Goal: Find specific page/section: Find specific page/section

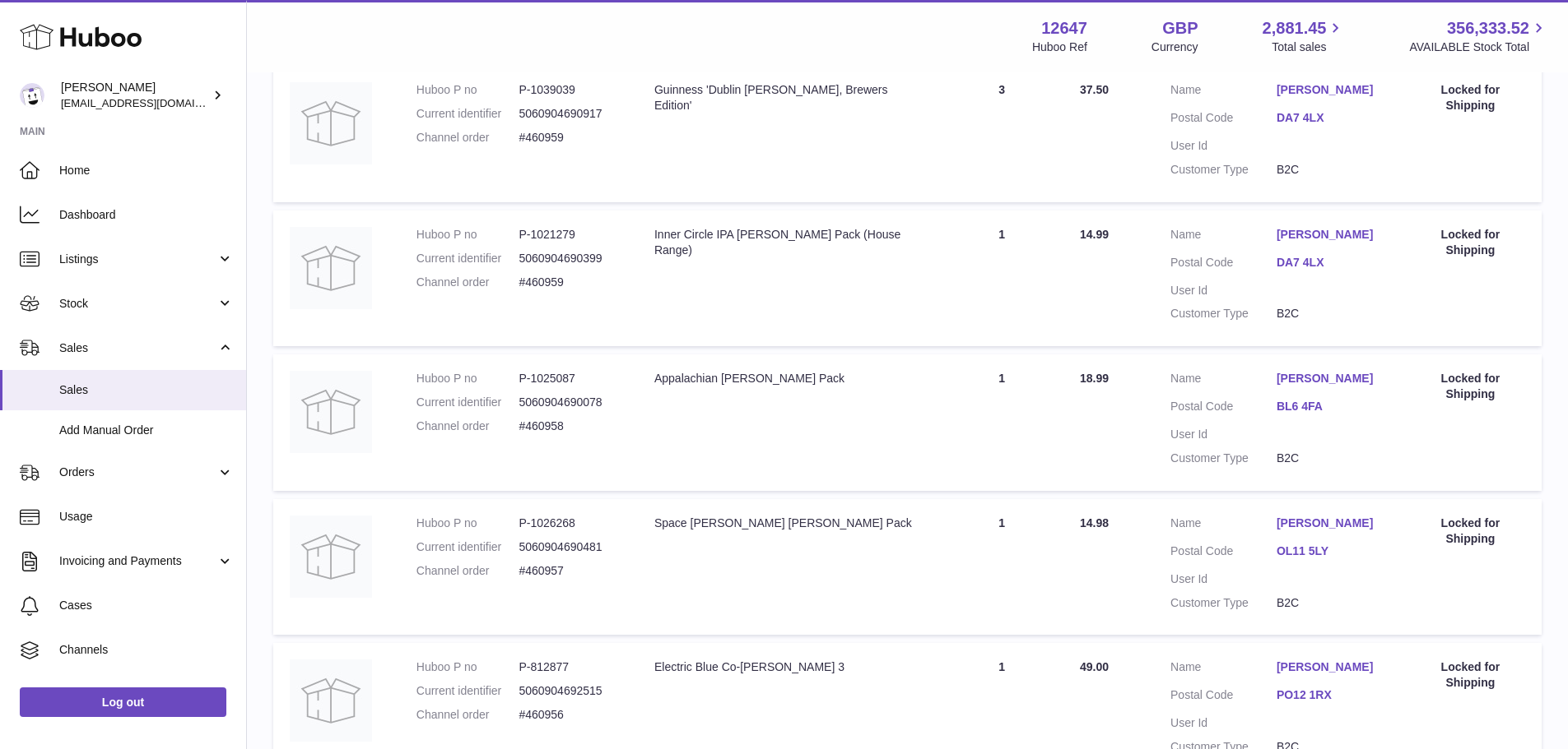
scroll to position [1280, 0]
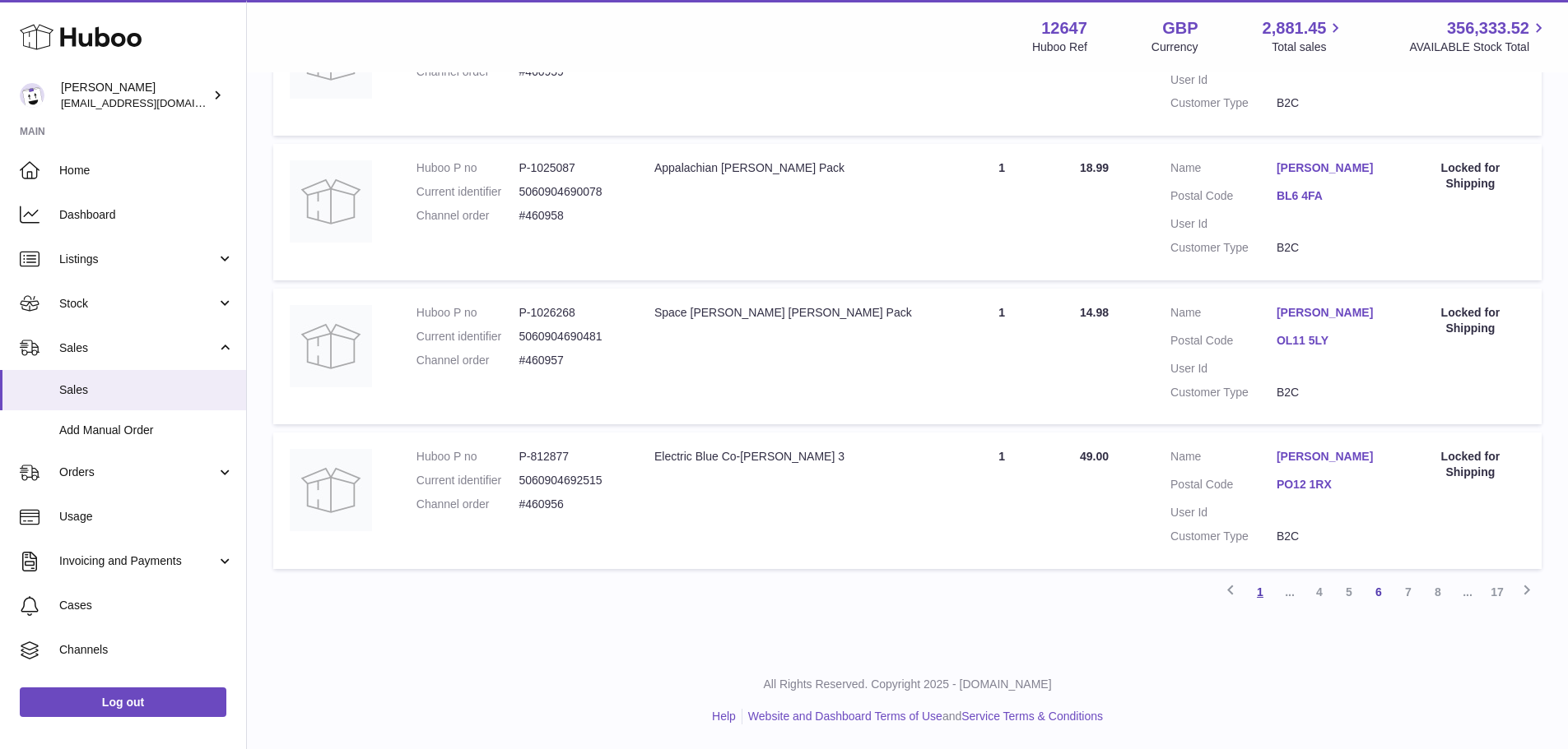
click at [1258, 597] on link "1" at bounding box center [1260, 593] width 30 height 30
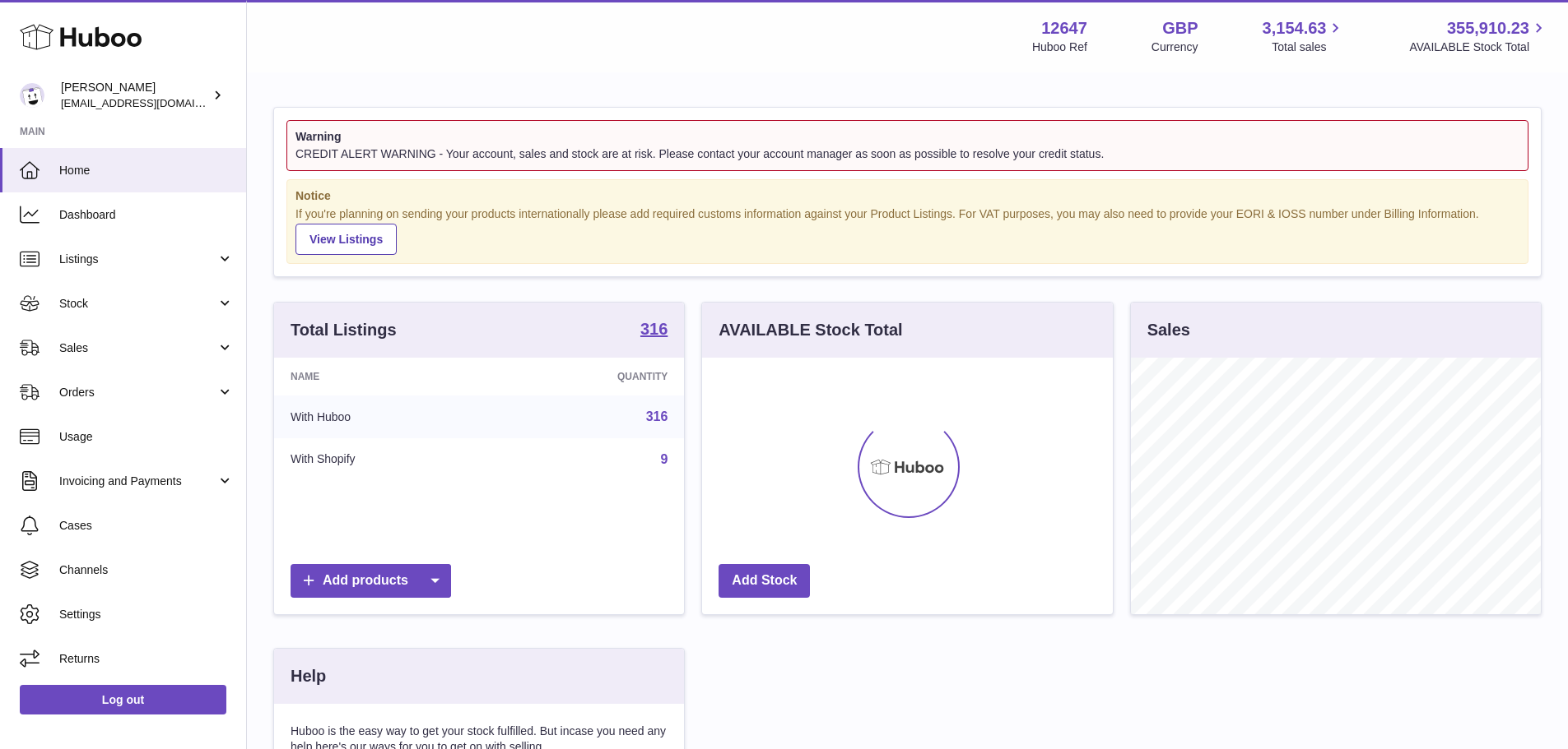
scroll to position [257, 411]
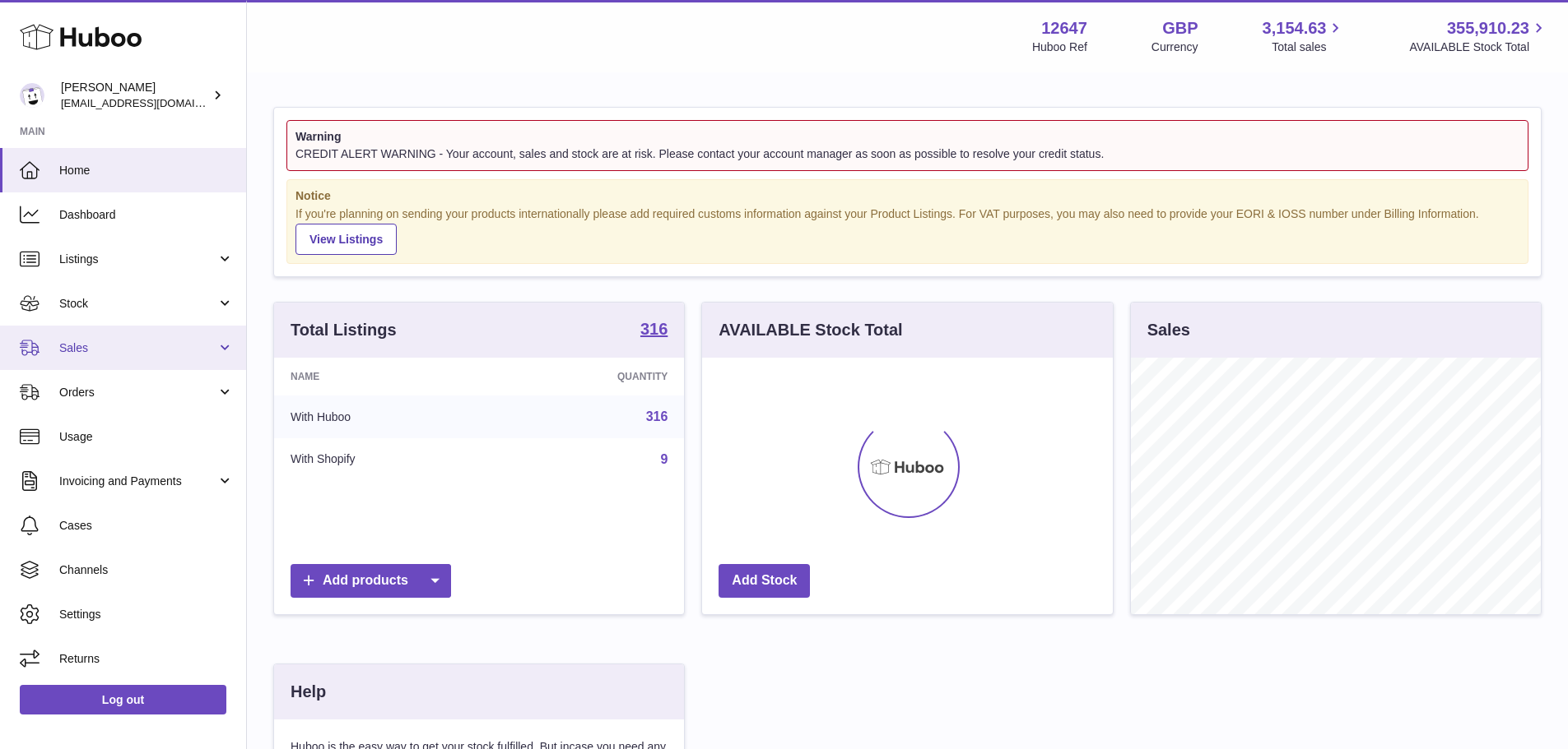
click at [73, 348] on span "Sales" at bounding box center [137, 348] width 157 height 16
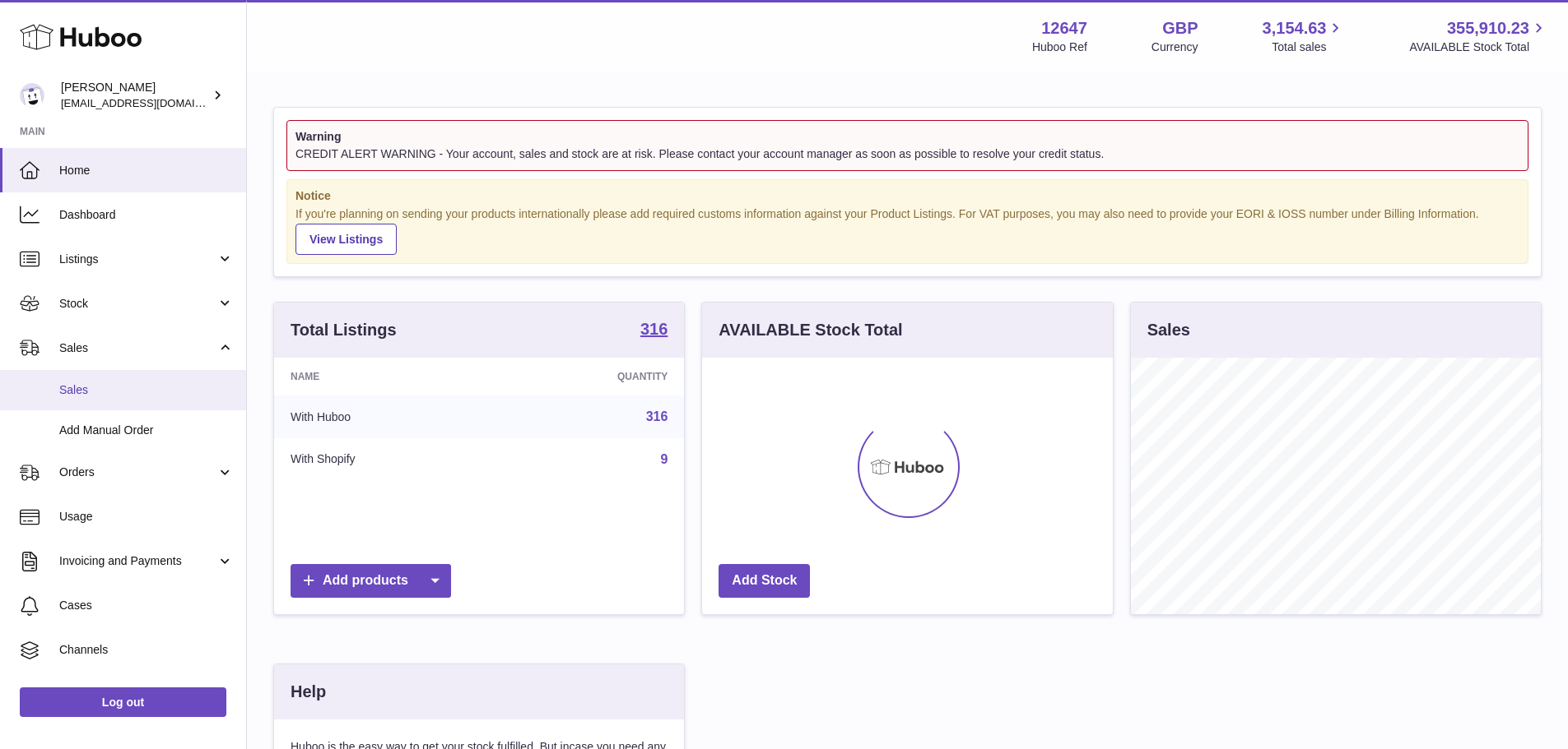
click at [76, 398] on span "Sales" at bounding box center [147, 390] width 175 height 16
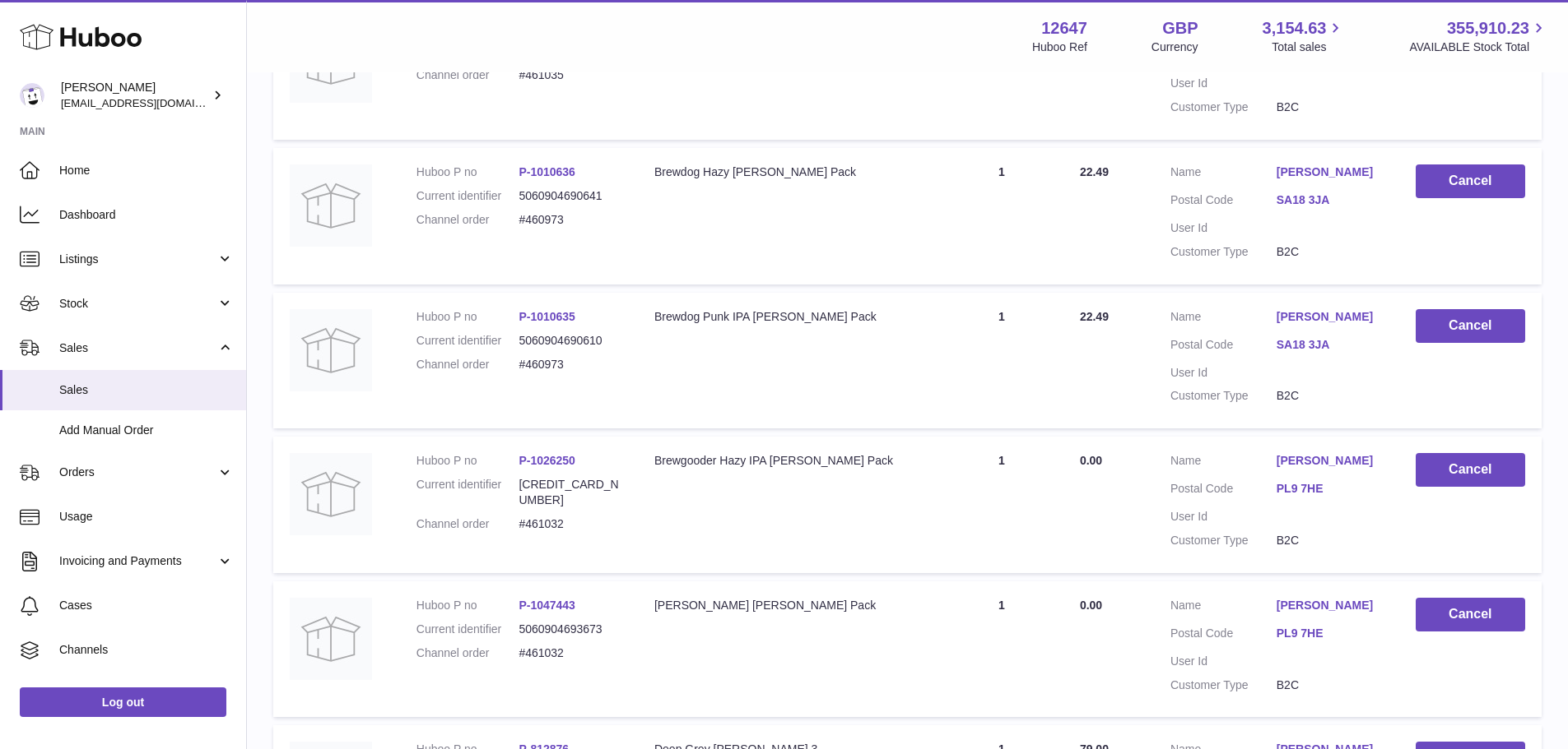
scroll to position [1280, 0]
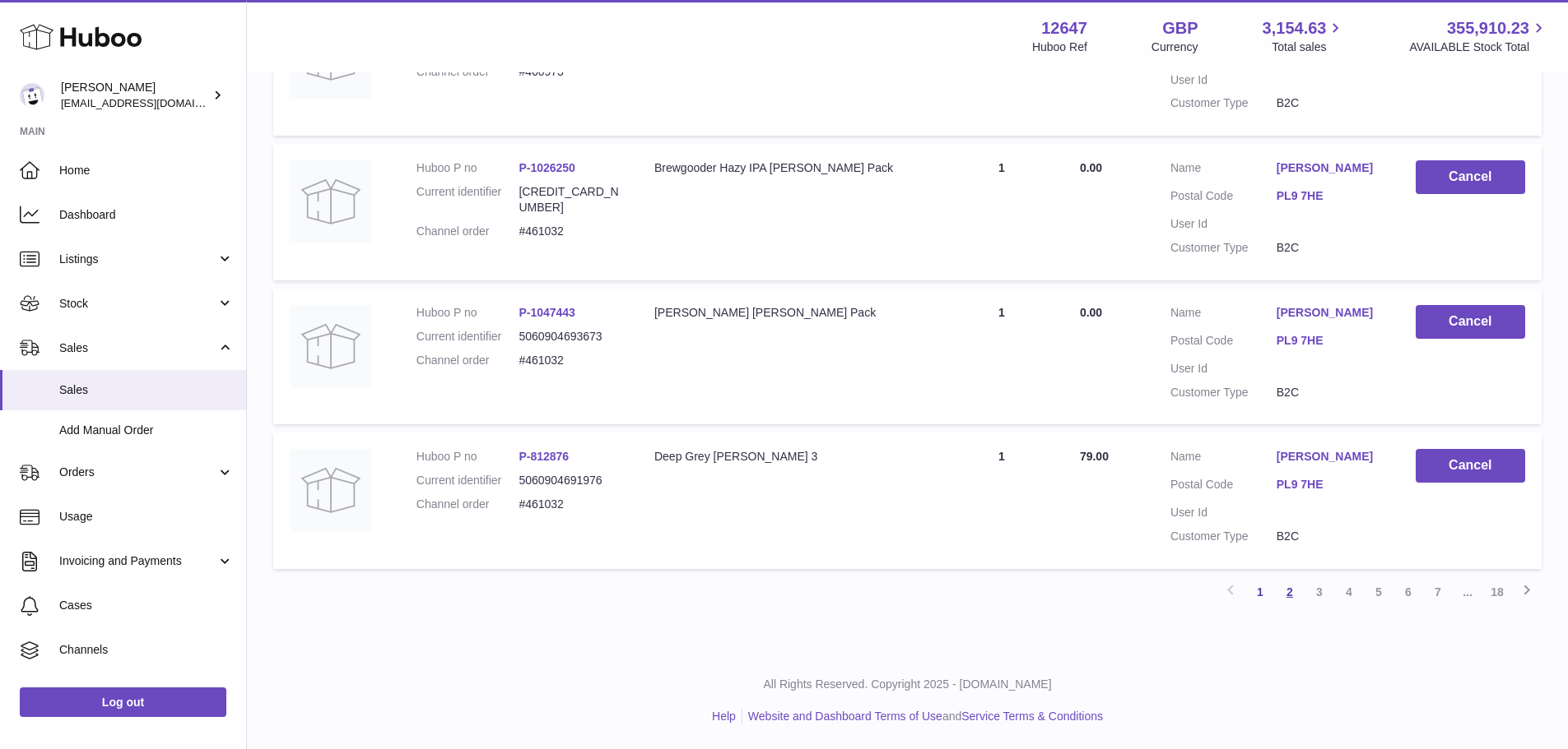
click at [1296, 594] on link "2" at bounding box center [1290, 593] width 30 height 30
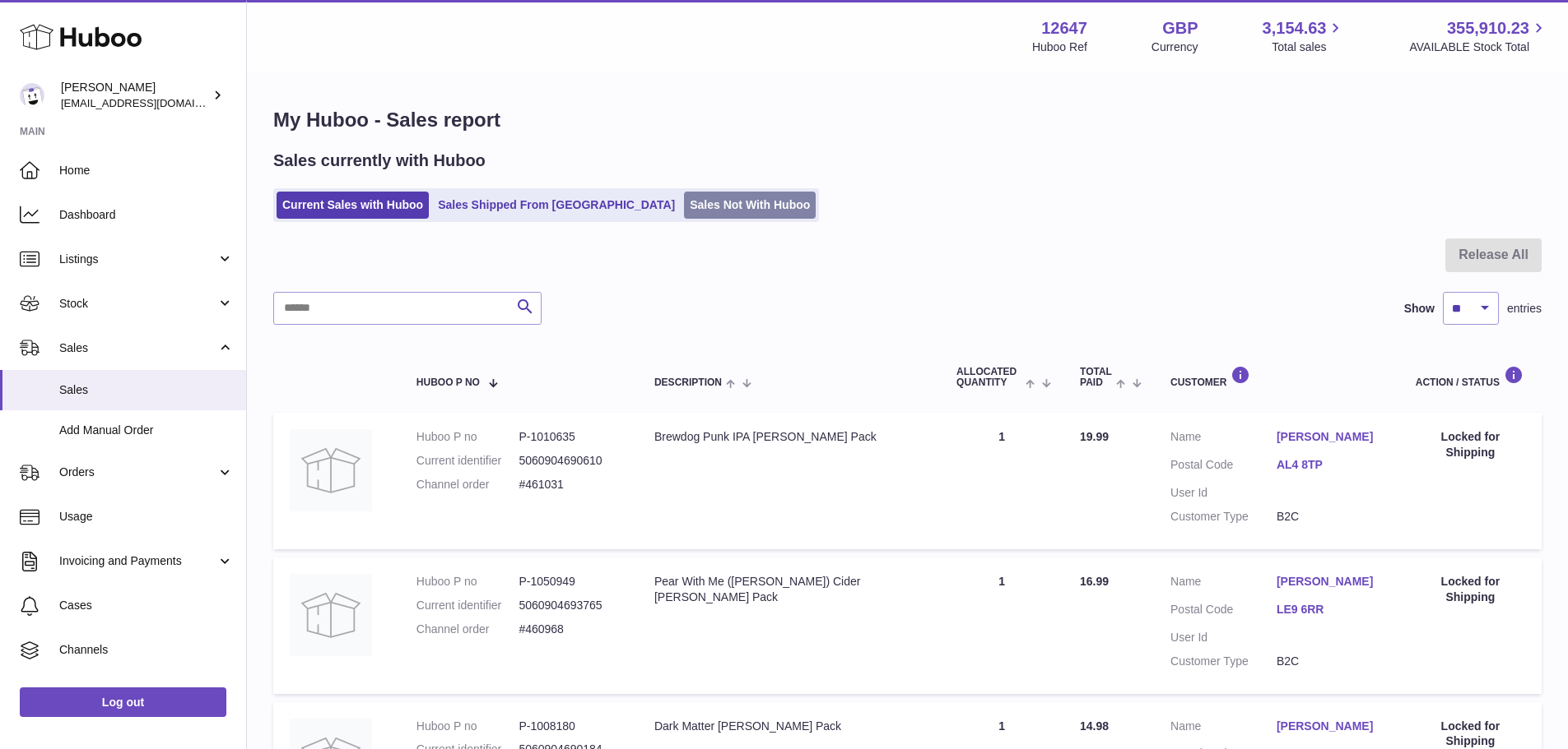
click at [683, 212] on link "Sales Not With Huboo" at bounding box center [749, 205] width 132 height 27
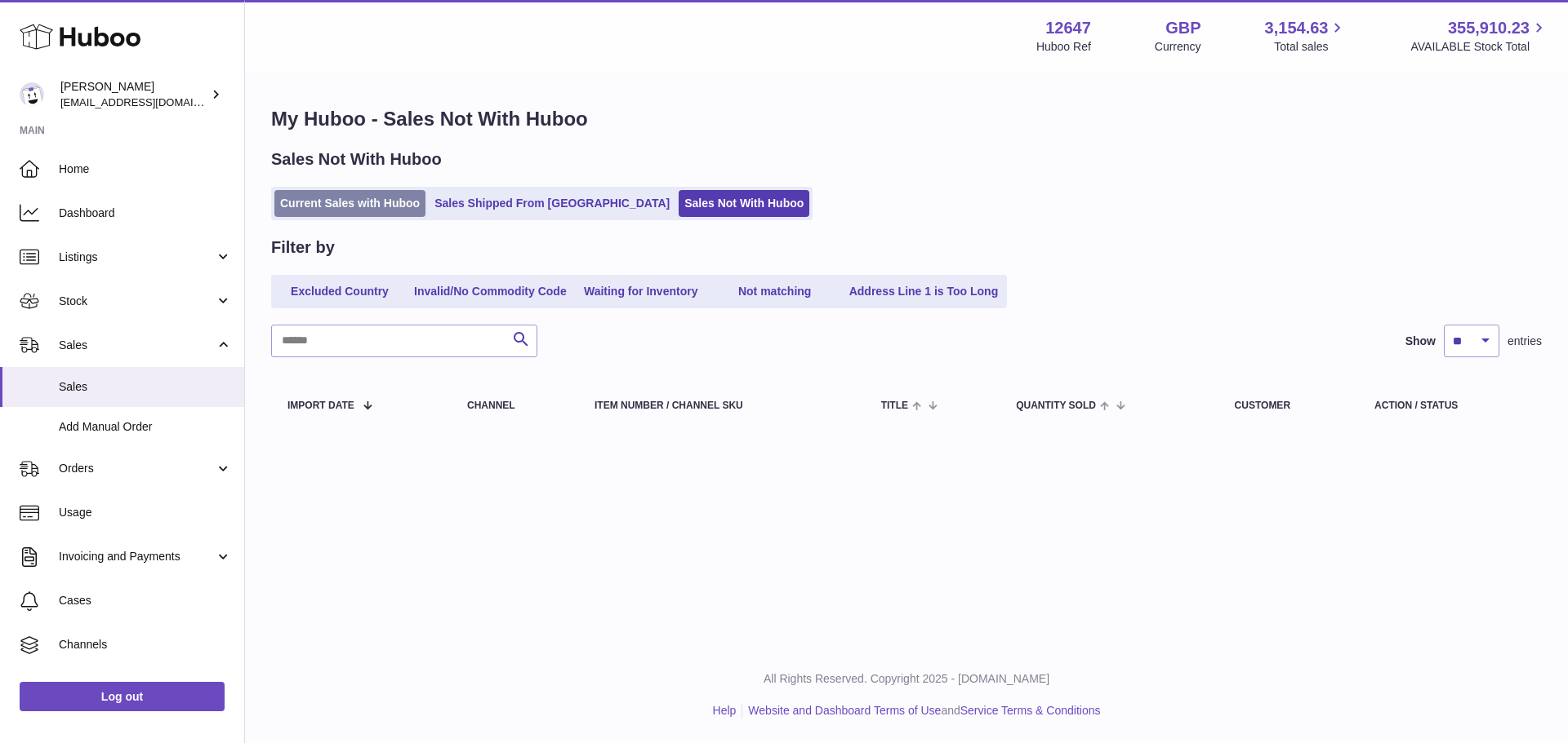
click at [347, 195] on link "Current Sales with Huboo" at bounding box center [350, 203] width 151 height 27
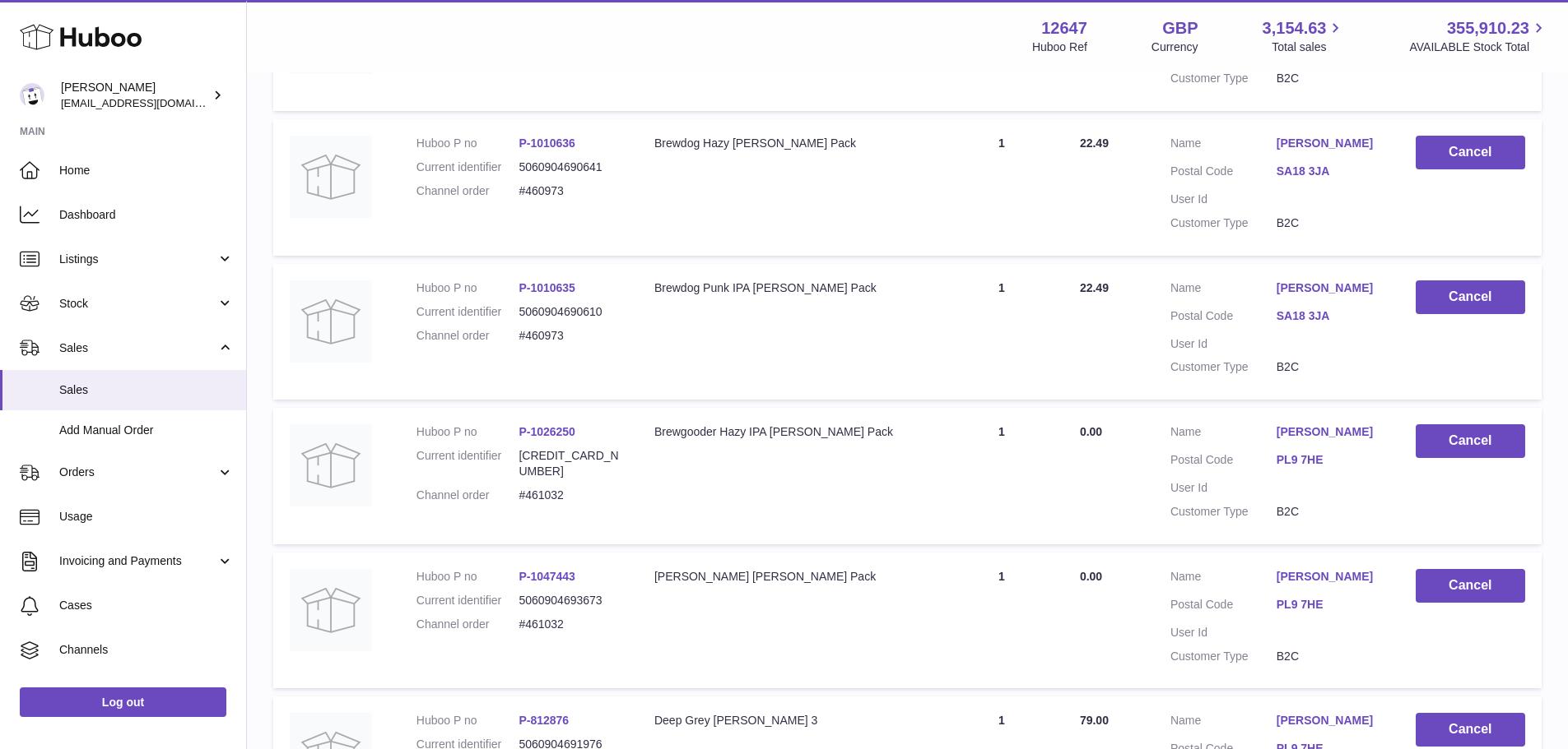
scroll to position [1280, 0]
